Goal: Navigation & Orientation: Understand site structure

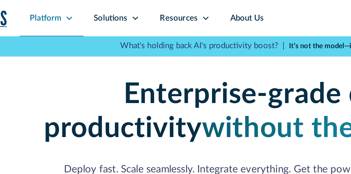
click at [59, 9] on div "Platform" at bounding box center [53, 9] width 32 height 18
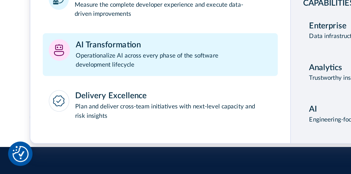
scroll to position [16, 0]
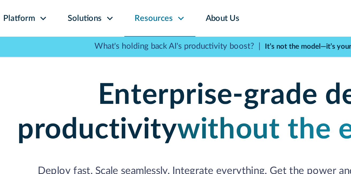
click at [118, 9] on div "Resources" at bounding box center [115, 9] width 19 height 6
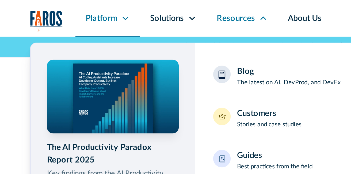
click at [61, 10] on icon at bounding box center [61, 9] width 4 height 4
